Goal: Navigation & Orientation: Find specific page/section

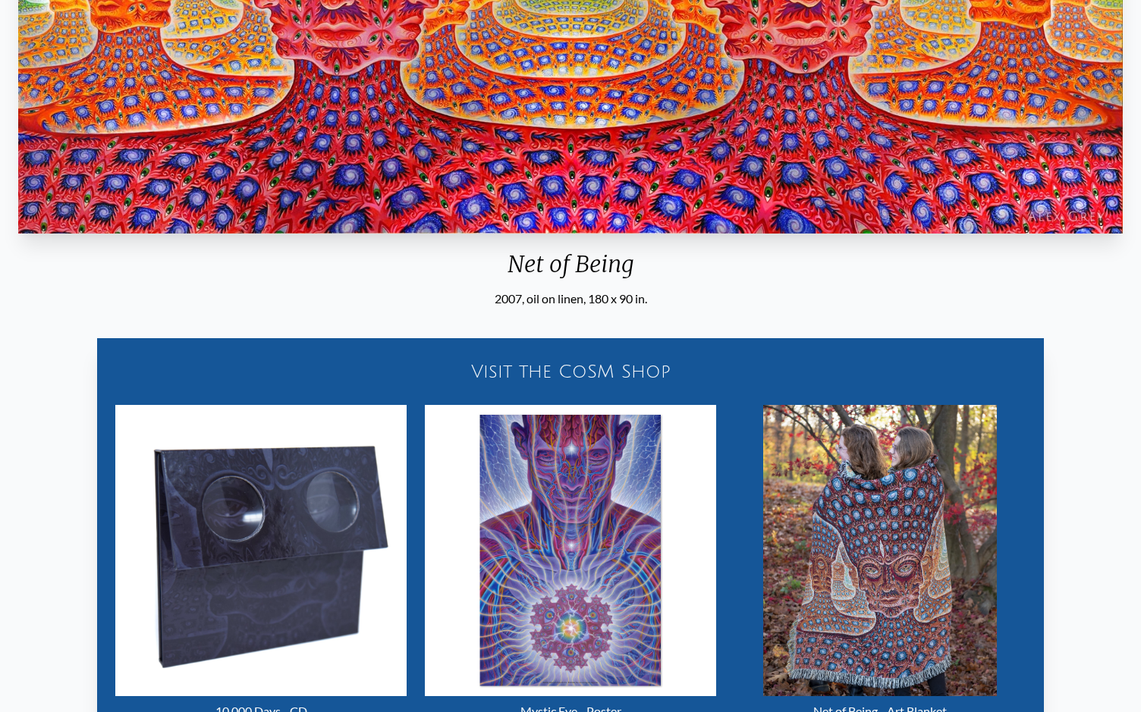
scroll to position [71, 0]
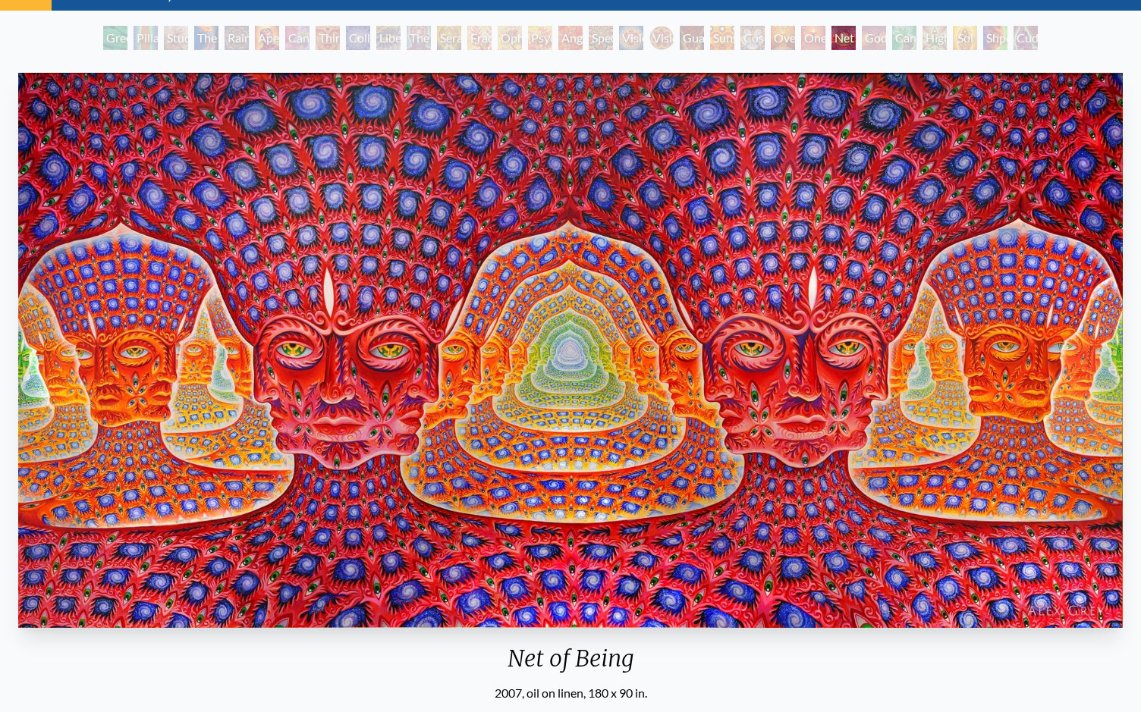
click at [548, 408] on img "25 / 31" at bounding box center [570, 350] width 1104 height 555
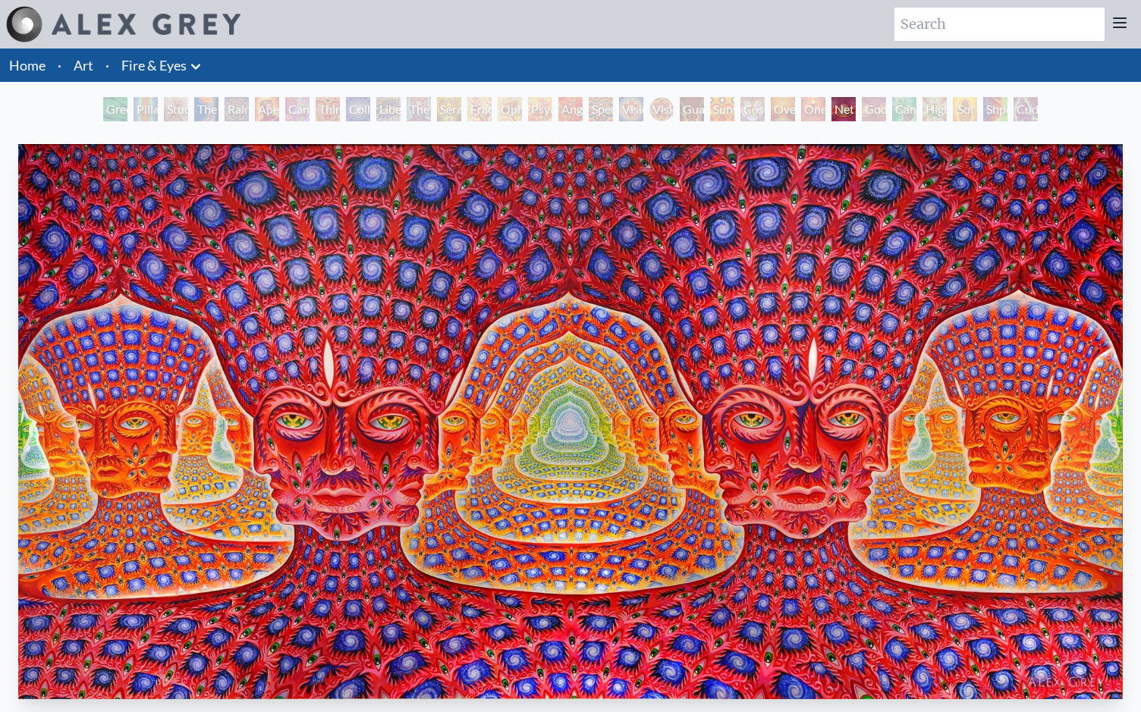
scroll to position [0, 0]
click at [108, 108] on div "Green Hand" at bounding box center [115, 109] width 24 height 24
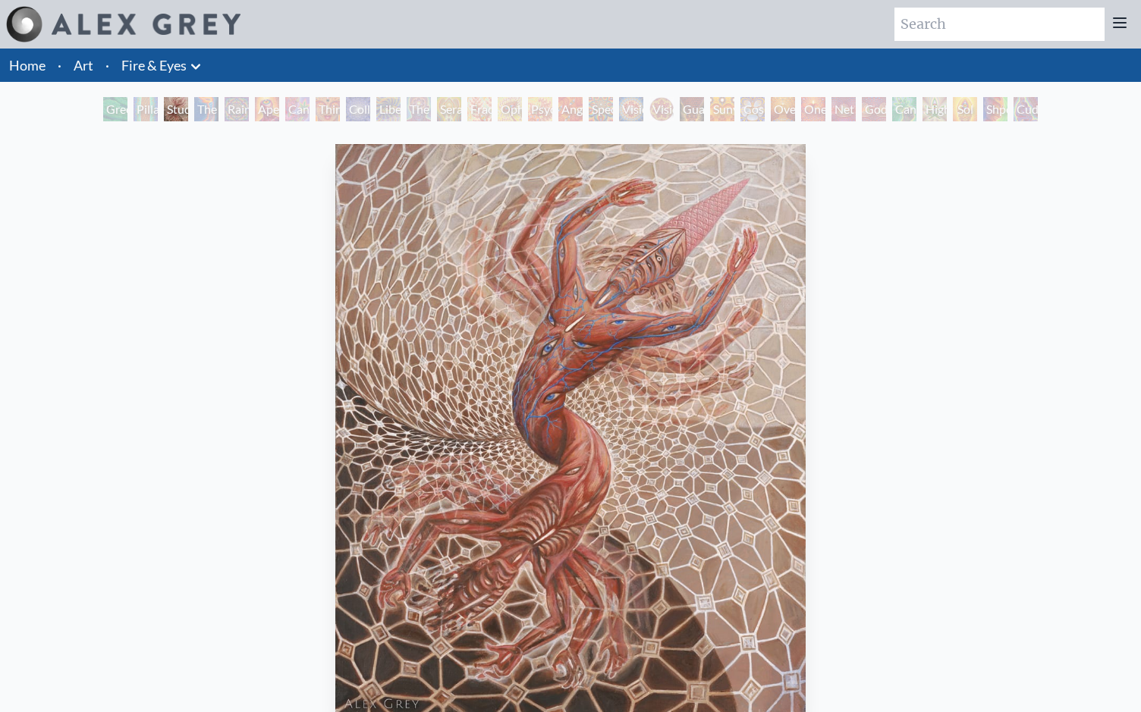
click at [81, 61] on link "Art" at bounding box center [84, 65] width 20 height 21
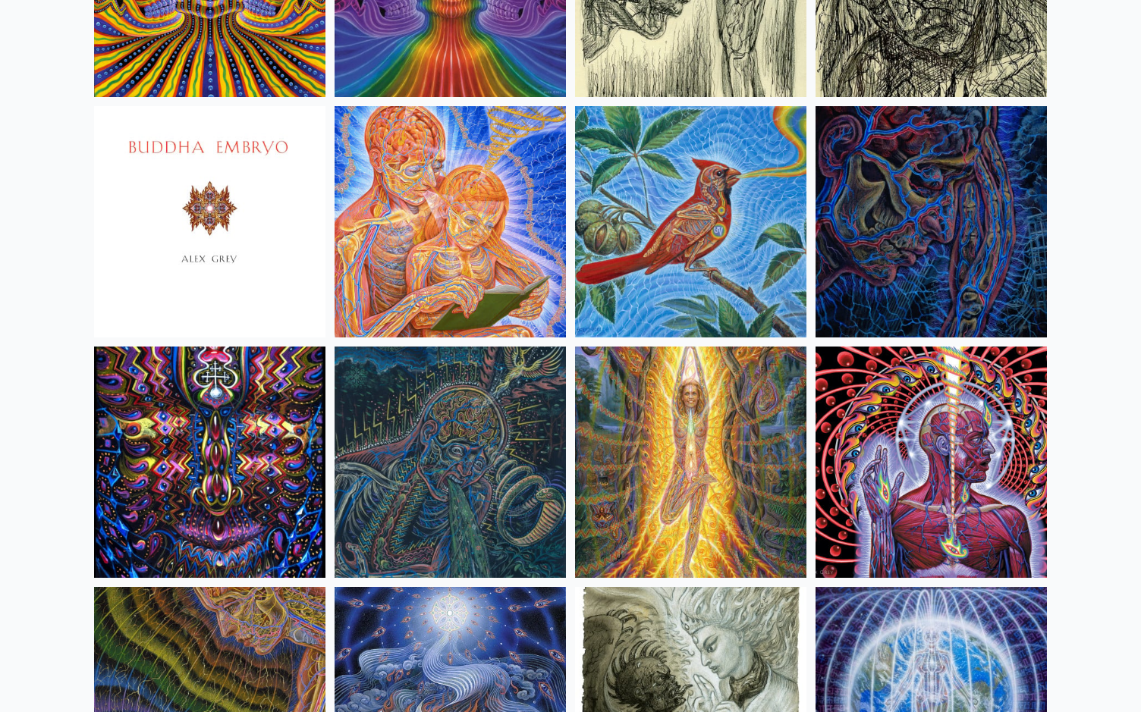
scroll to position [9253, 0]
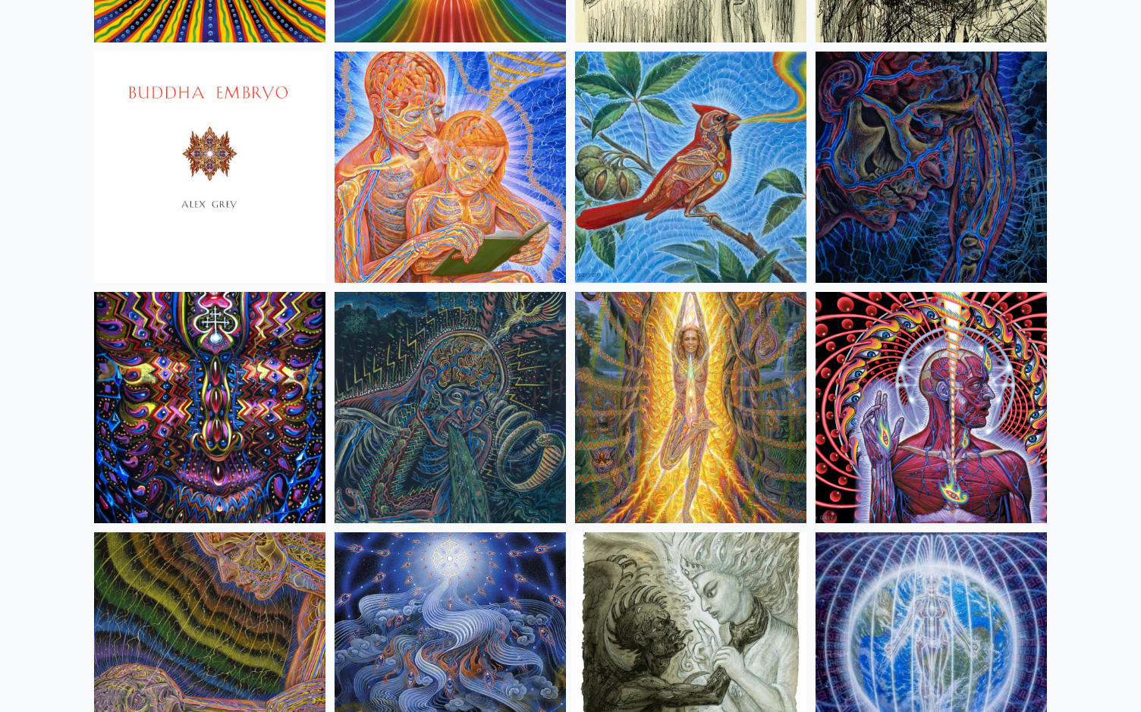
click at [976, 395] on img at bounding box center [930, 407] width 231 height 231
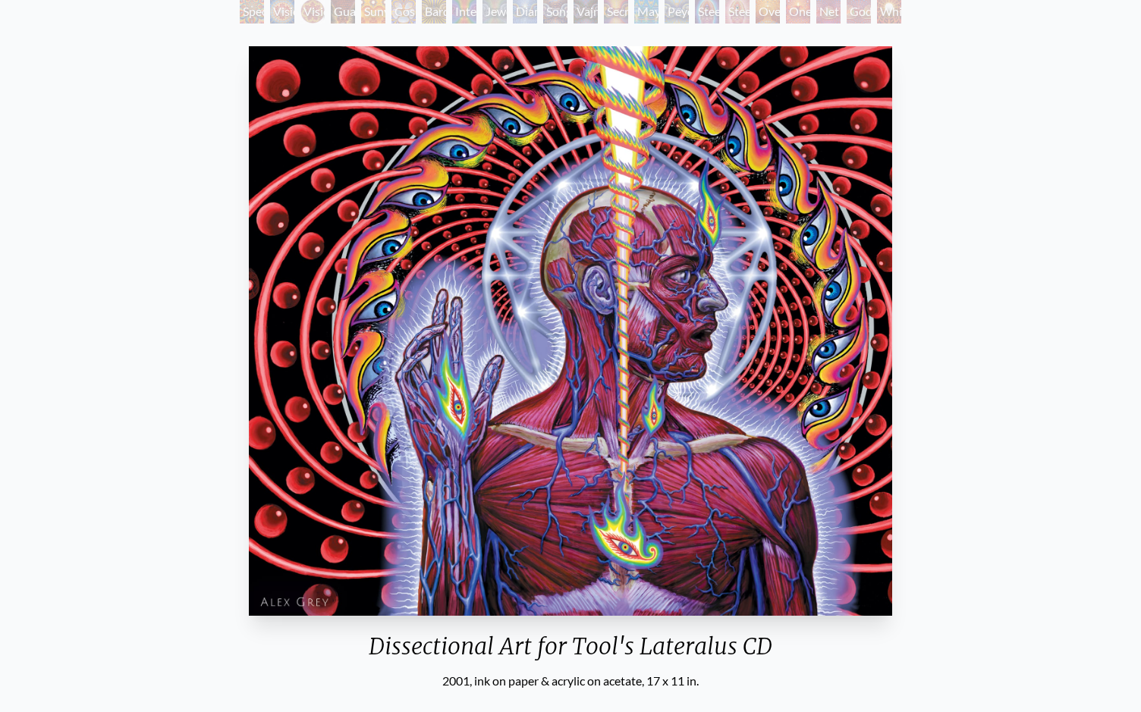
scroll to position [184, 0]
